Goal: Navigation & Orientation: Find specific page/section

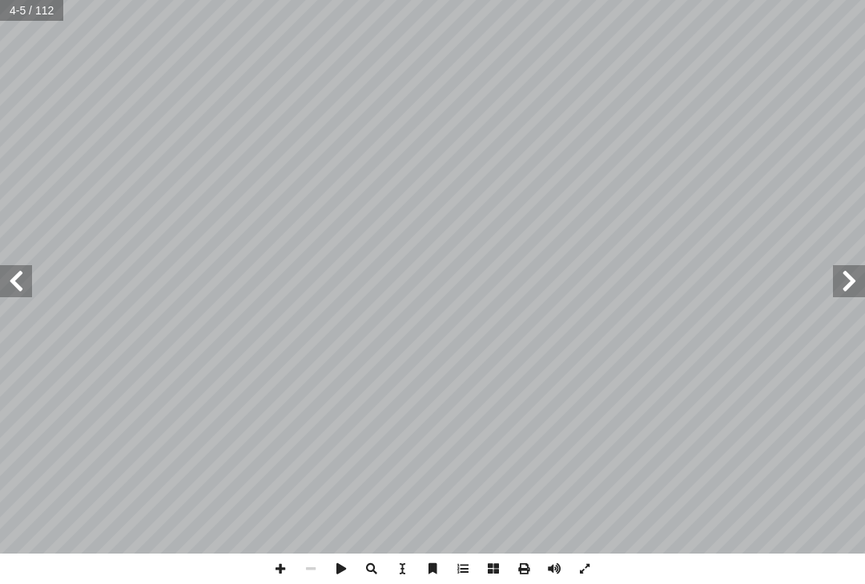
click at [856, 292] on span at bounding box center [849, 281] width 32 height 32
click at [846, 290] on span at bounding box center [849, 281] width 32 height 32
click at [858, 276] on span at bounding box center [849, 281] width 32 height 32
click at [6, 296] on span at bounding box center [16, 281] width 32 height 32
click at [11, 281] on span at bounding box center [16, 281] width 32 height 32
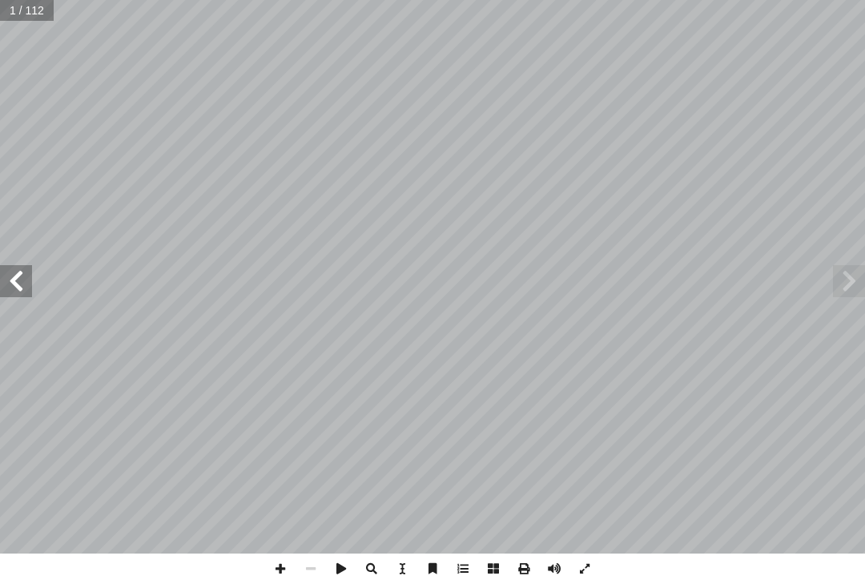
click at [14, 278] on span at bounding box center [16, 281] width 32 height 32
click at [13, 287] on span at bounding box center [16, 281] width 32 height 32
click at [22, 282] on span at bounding box center [16, 281] width 32 height 32
click at [15, 291] on span at bounding box center [16, 281] width 32 height 32
click at [17, 281] on span at bounding box center [16, 281] width 32 height 32
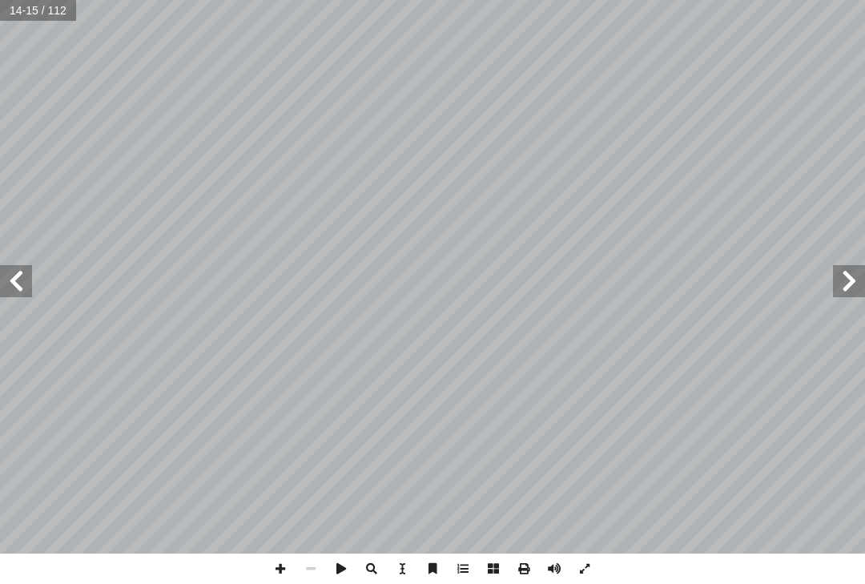
click at [1, 274] on span at bounding box center [16, 281] width 32 height 32
click at [22, 284] on span at bounding box center [16, 281] width 32 height 32
click at [26, 285] on span at bounding box center [16, 281] width 32 height 32
click at [13, 278] on span at bounding box center [16, 281] width 32 height 32
click at [6, 278] on span at bounding box center [16, 281] width 32 height 32
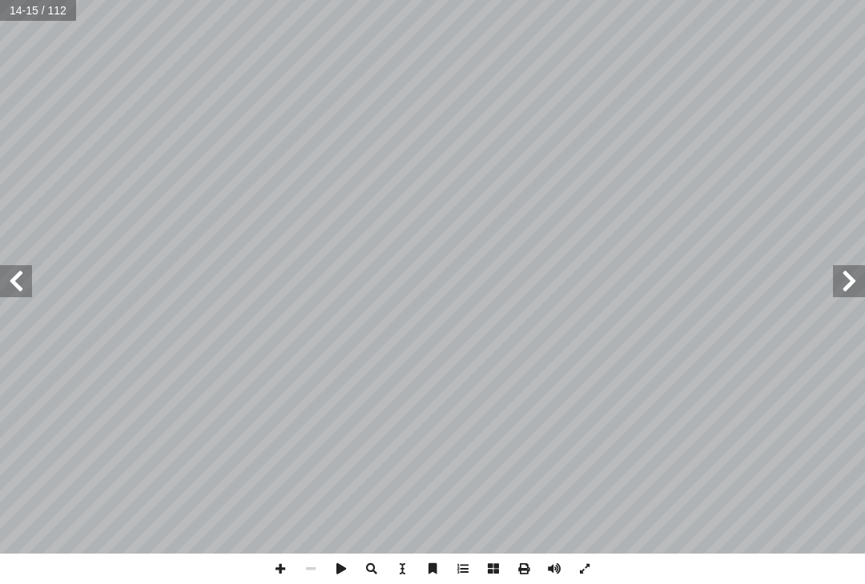
click at [5, 279] on span at bounding box center [16, 281] width 32 height 32
click at [9, 271] on span at bounding box center [16, 281] width 32 height 32
click at [11, 266] on span at bounding box center [16, 281] width 32 height 32
click at [10, 274] on span at bounding box center [16, 281] width 32 height 32
click at [11, 266] on span at bounding box center [16, 281] width 32 height 32
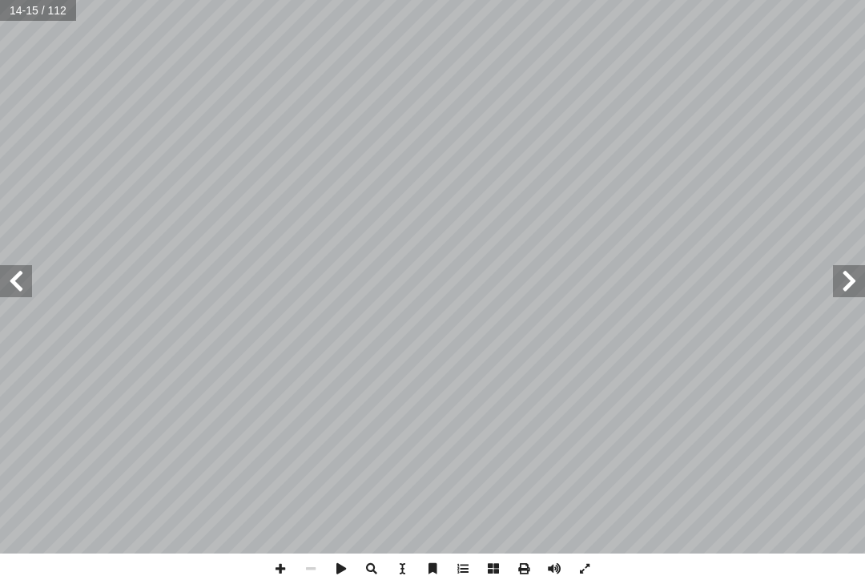
click at [13, 291] on span at bounding box center [16, 281] width 32 height 32
click at [11, 279] on span at bounding box center [16, 281] width 32 height 32
click at [13, 293] on span at bounding box center [16, 281] width 32 height 32
click at [7, 287] on span at bounding box center [16, 281] width 32 height 32
click at [13, 293] on span at bounding box center [16, 281] width 32 height 32
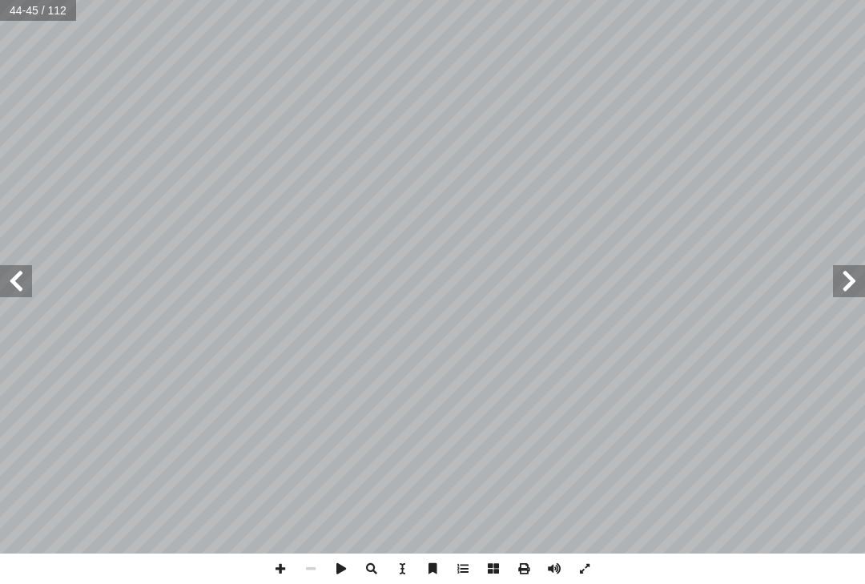
click at [10, 287] on span at bounding box center [16, 281] width 32 height 32
click at [10, 278] on span at bounding box center [16, 281] width 32 height 32
click at [9, 293] on span at bounding box center [16, 281] width 32 height 32
click at [20, 293] on span at bounding box center [16, 281] width 32 height 32
click at [11, 286] on span at bounding box center [16, 281] width 32 height 32
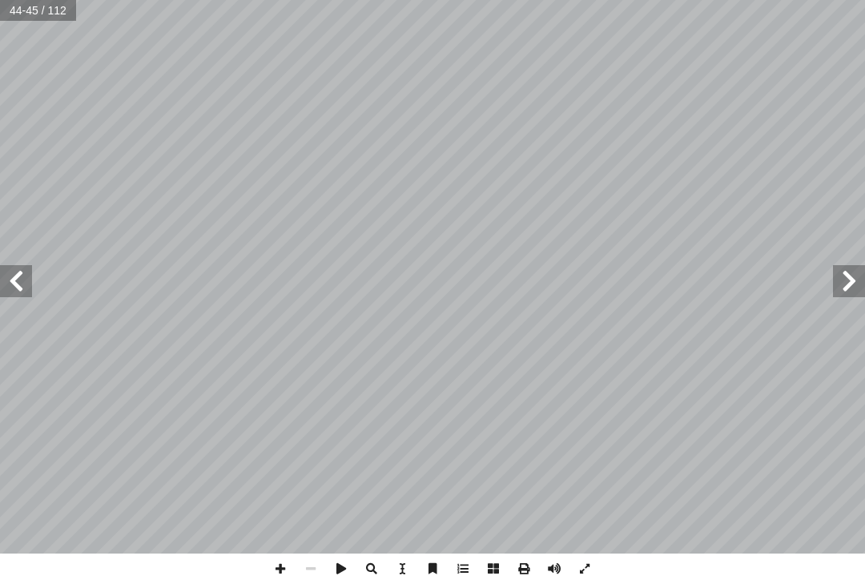
click at [22, 287] on span at bounding box center [16, 281] width 32 height 32
click at [18, 292] on span at bounding box center [16, 281] width 32 height 32
click at [13, 274] on span at bounding box center [16, 281] width 32 height 32
click at [13, 284] on span at bounding box center [16, 281] width 32 height 32
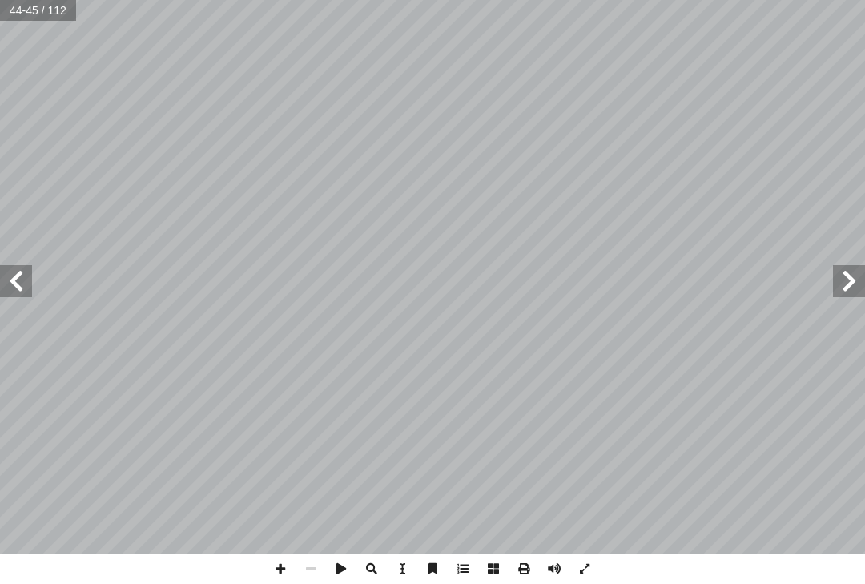
click at [12, 292] on span at bounding box center [16, 281] width 32 height 32
click at [14, 291] on span at bounding box center [16, 281] width 32 height 32
